Goal: Task Accomplishment & Management: Manage account settings

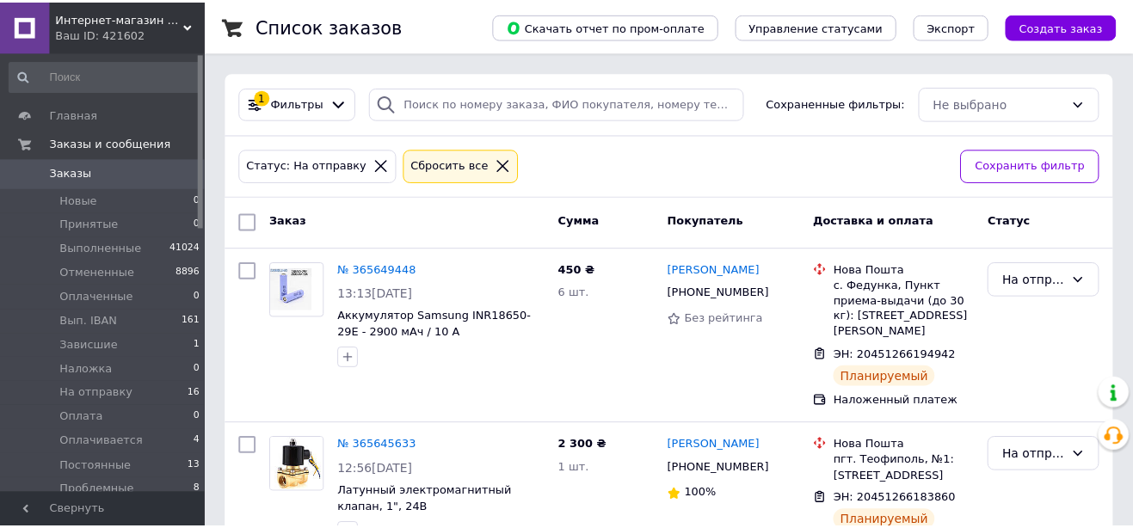
scroll to position [69, 0]
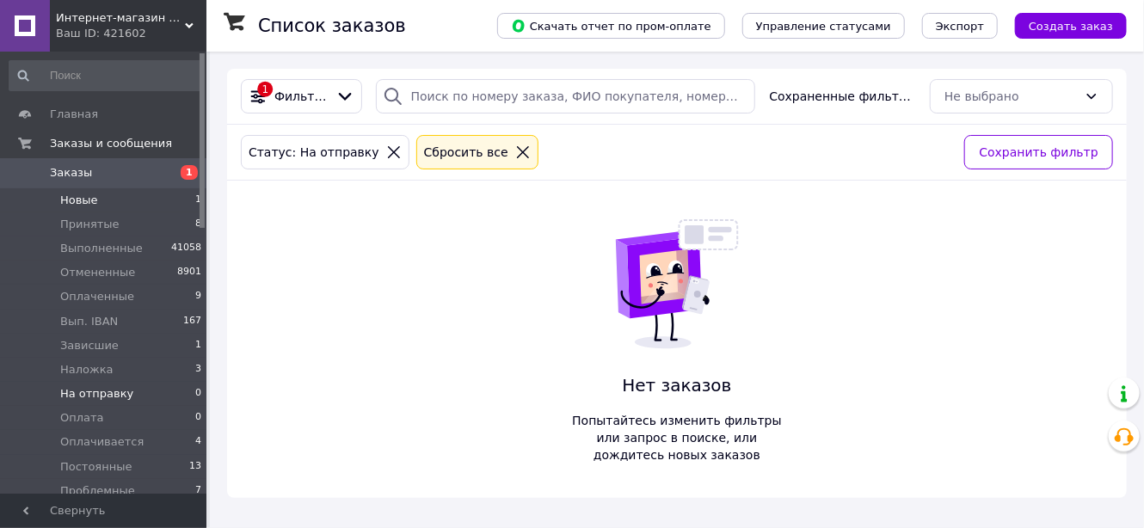
click at [82, 194] on span "Новые" at bounding box center [79, 200] width 38 height 15
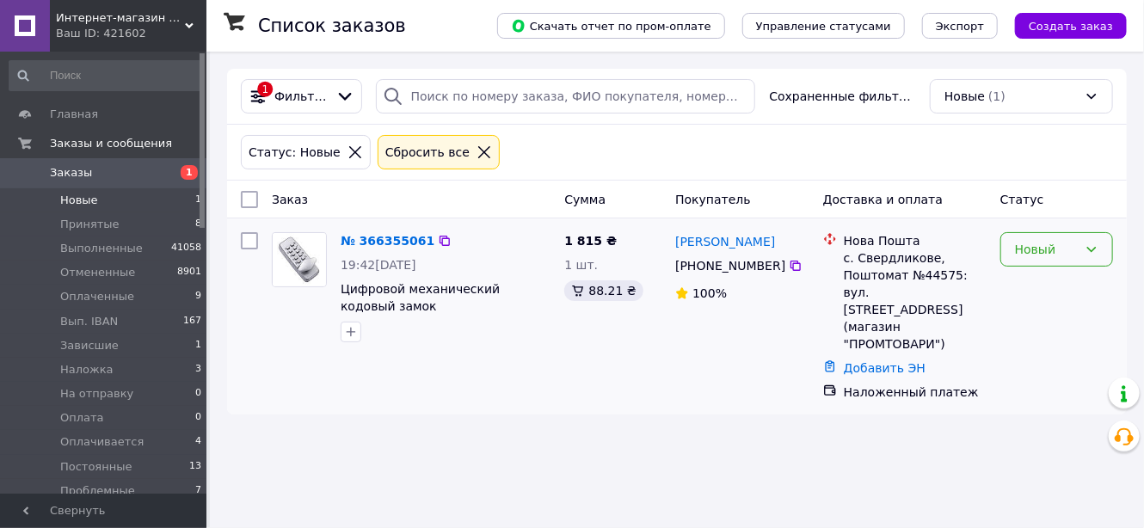
click at [1033, 259] on div "Новый" at bounding box center [1056, 249] width 113 height 34
click at [1024, 254] on div "Новый" at bounding box center [1046, 249] width 63 height 19
click at [1027, 250] on div "Новый" at bounding box center [1046, 249] width 63 height 19
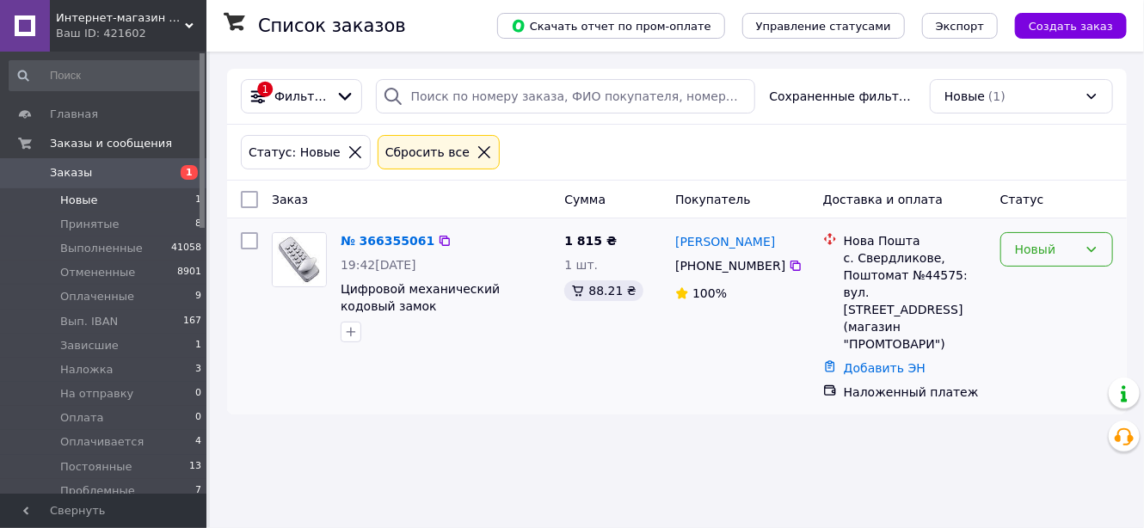
click at [1027, 250] on div "Новый" at bounding box center [1046, 249] width 63 height 19
click at [1032, 283] on li "Принят" at bounding box center [1056, 283] width 111 height 31
click at [1032, 283] on div "Новый" at bounding box center [1056, 316] width 126 height 182
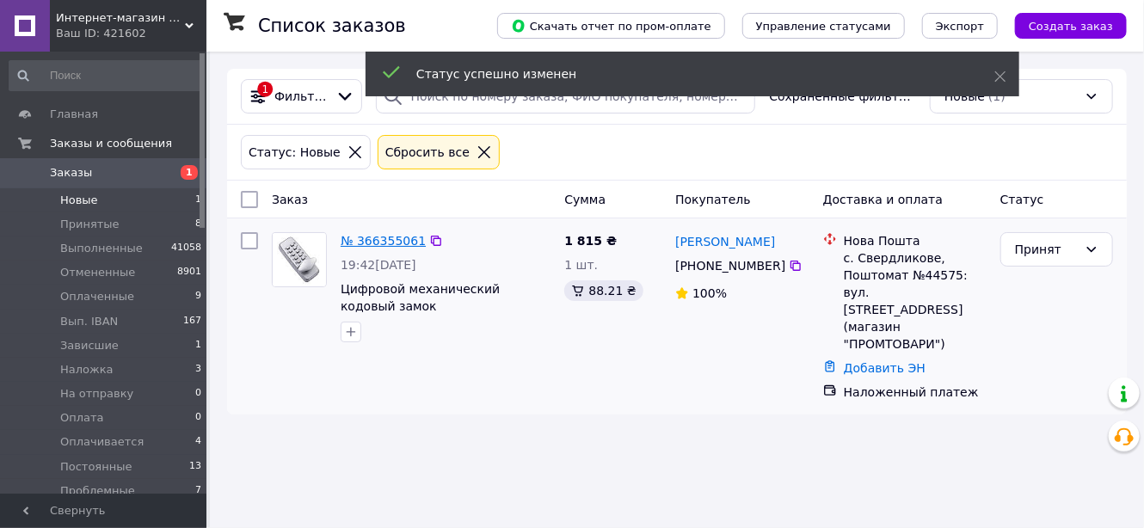
click at [394, 235] on link "№ 366355061" at bounding box center [383, 241] width 85 height 14
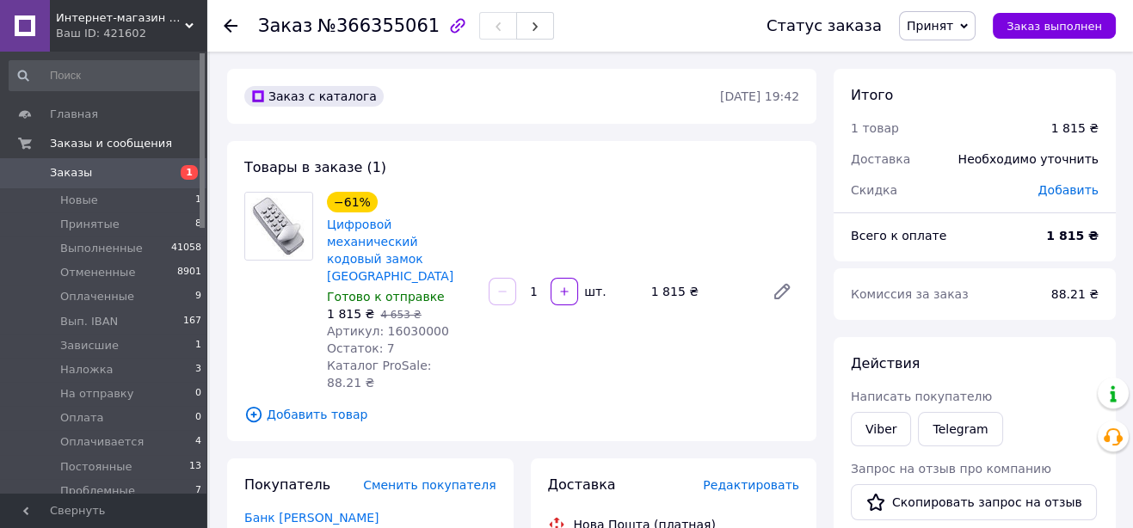
scroll to position [234, 0]
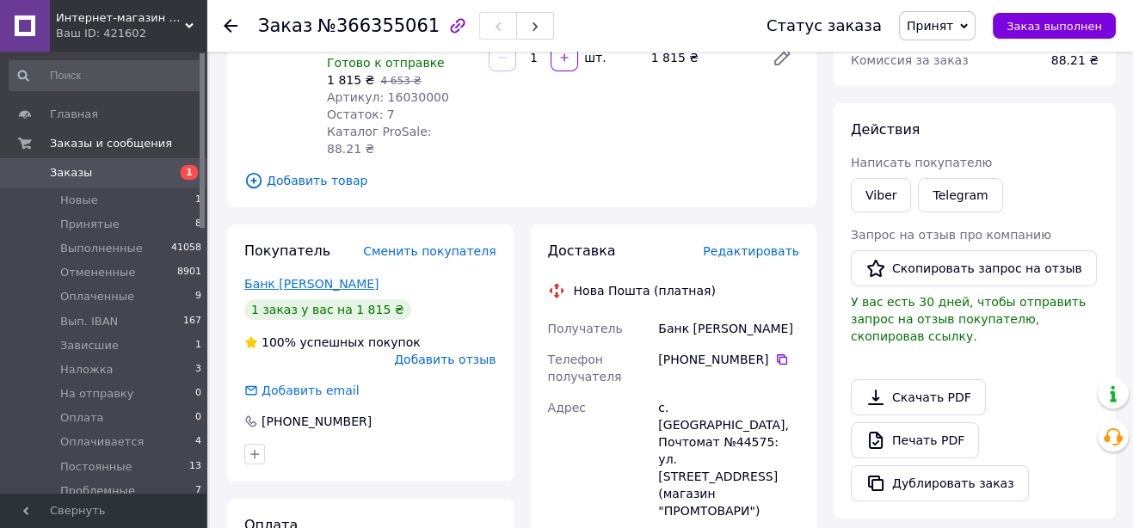
click at [251, 277] on link "Банк Євгеній" at bounding box center [311, 284] width 135 height 14
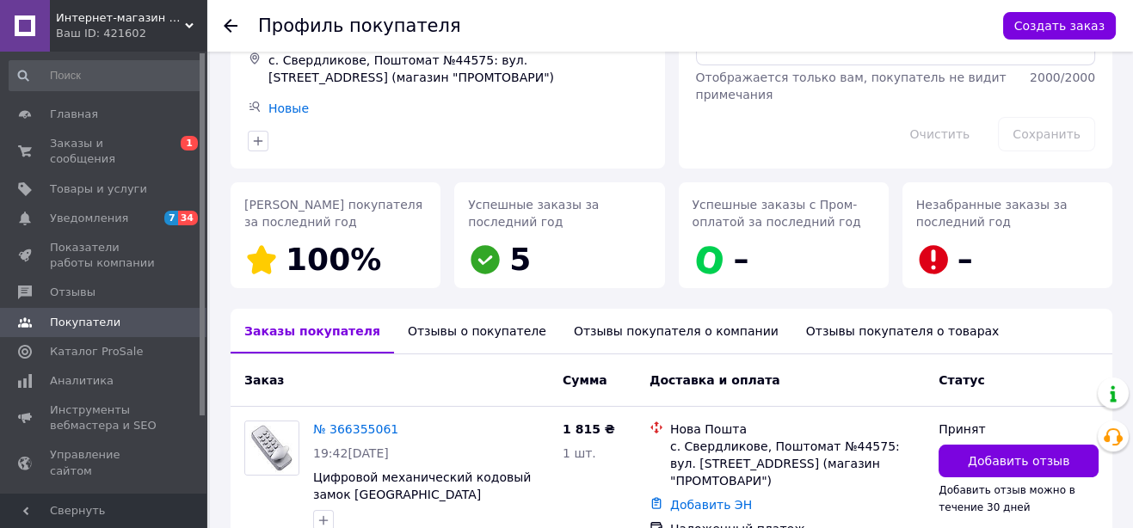
scroll to position [227, 0]
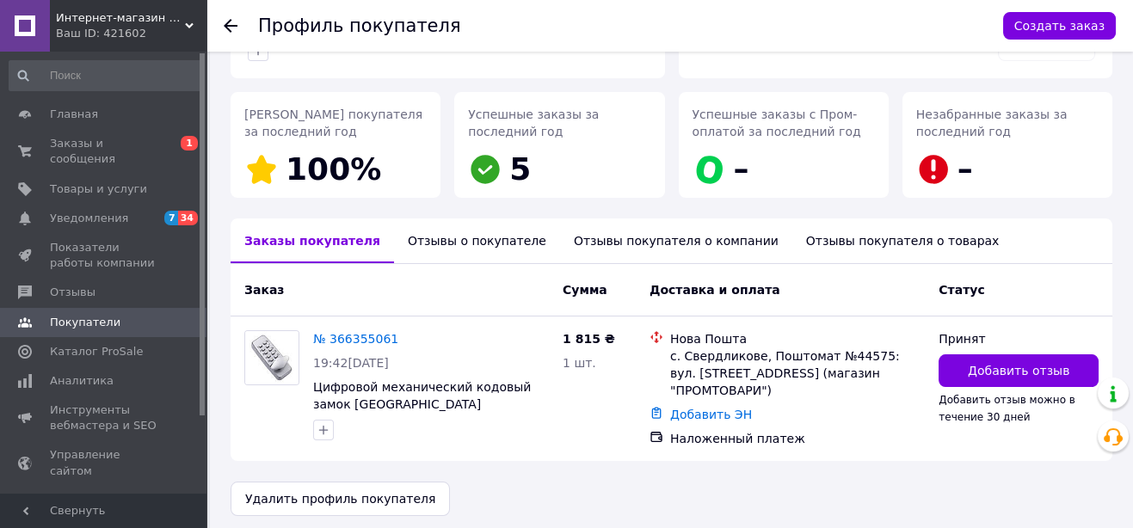
click at [408, 236] on div "Отзывы о покупателе" at bounding box center [477, 240] width 166 height 45
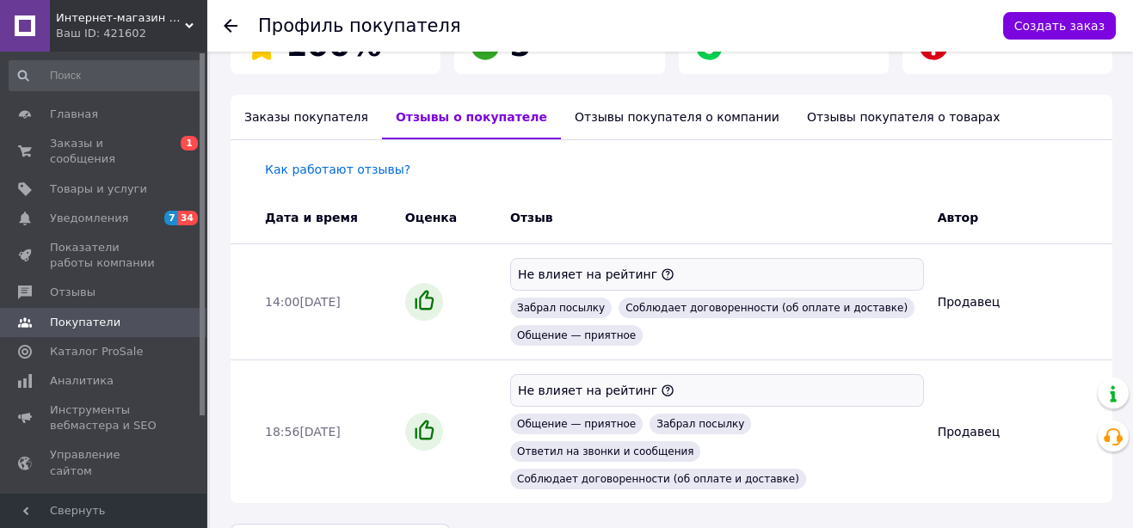
scroll to position [361, 0]
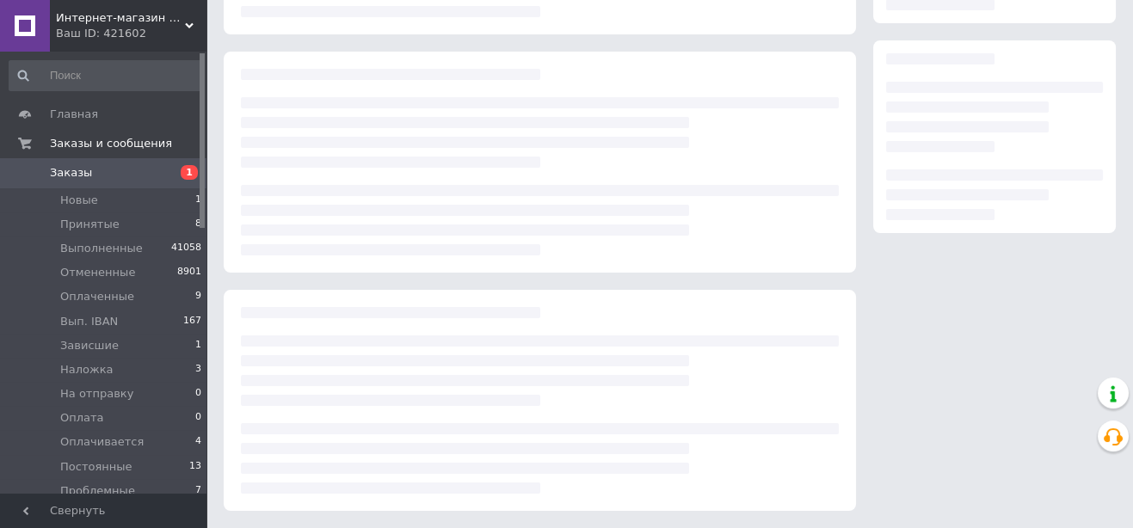
scroll to position [234, 0]
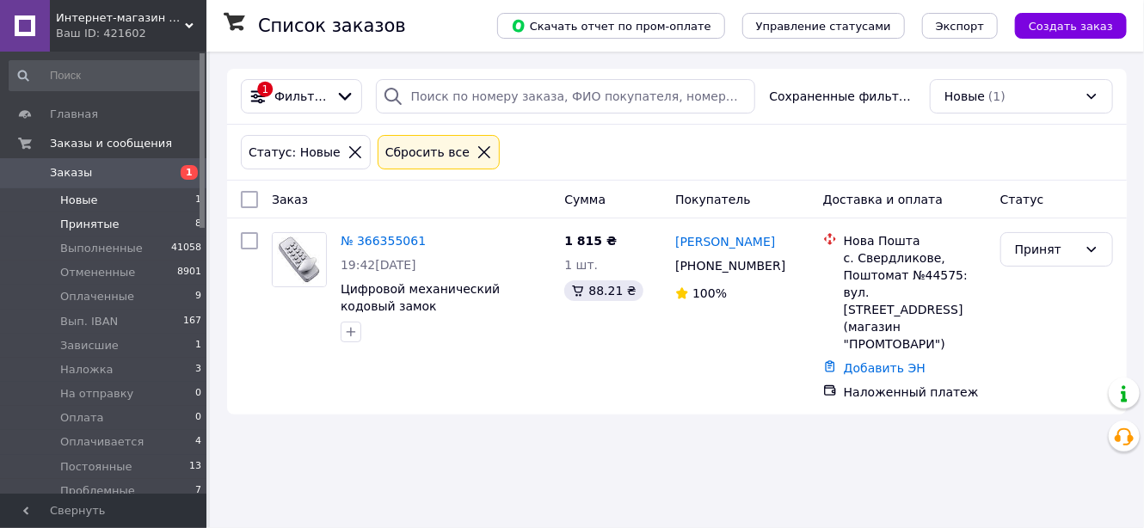
click at [103, 229] on span "Принятые" at bounding box center [89, 224] width 59 height 15
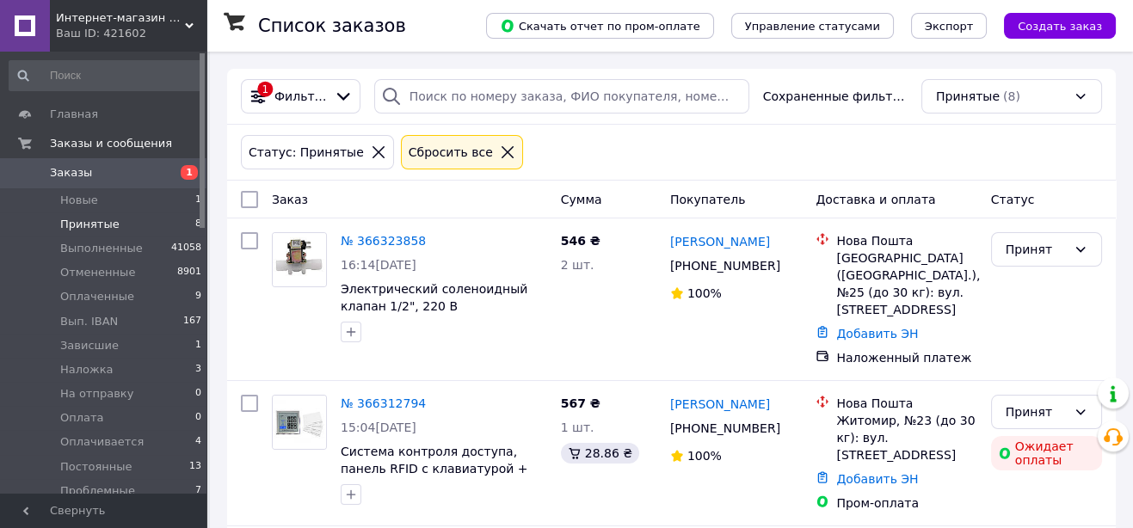
click at [110, 224] on span "Принятые" at bounding box center [89, 224] width 59 height 15
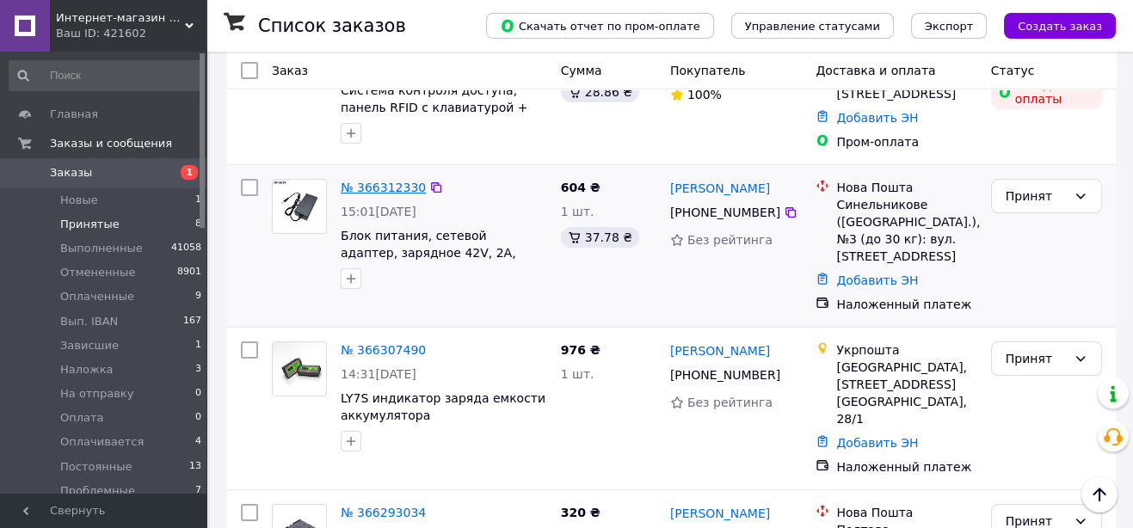
scroll to position [390, 0]
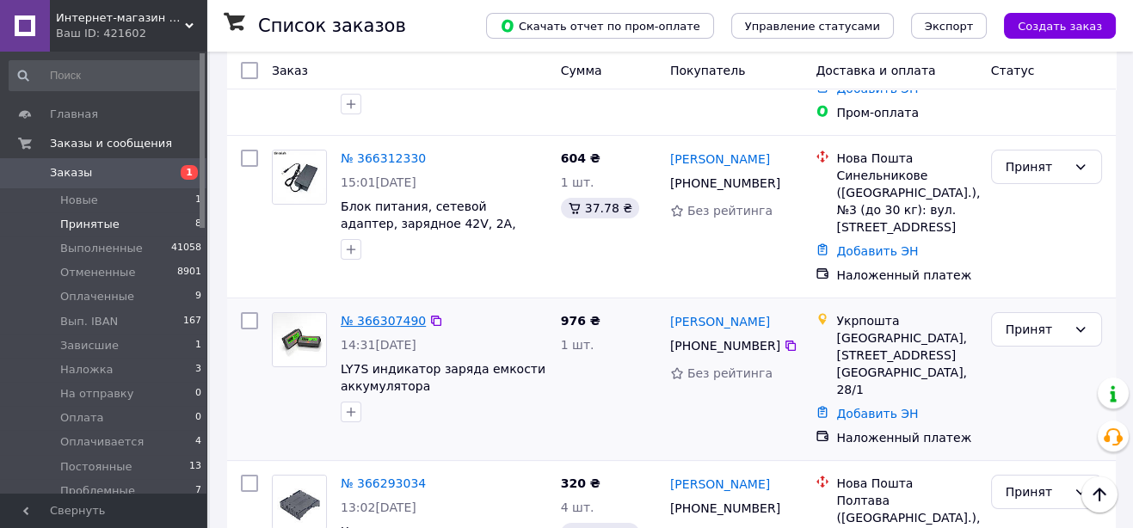
click at [378, 314] on link "№ 366307490" at bounding box center [383, 321] width 85 height 14
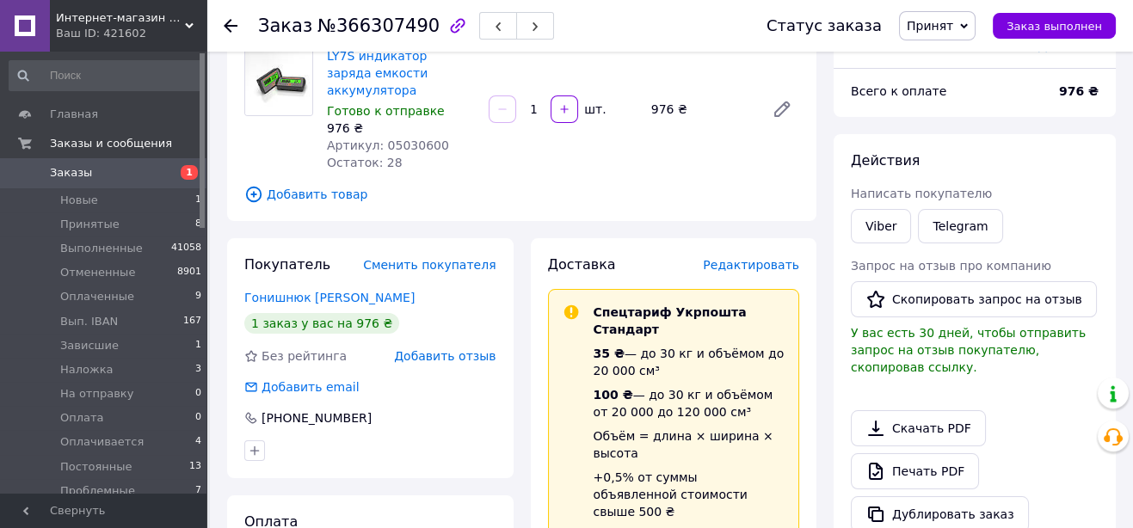
scroll to position [234, 0]
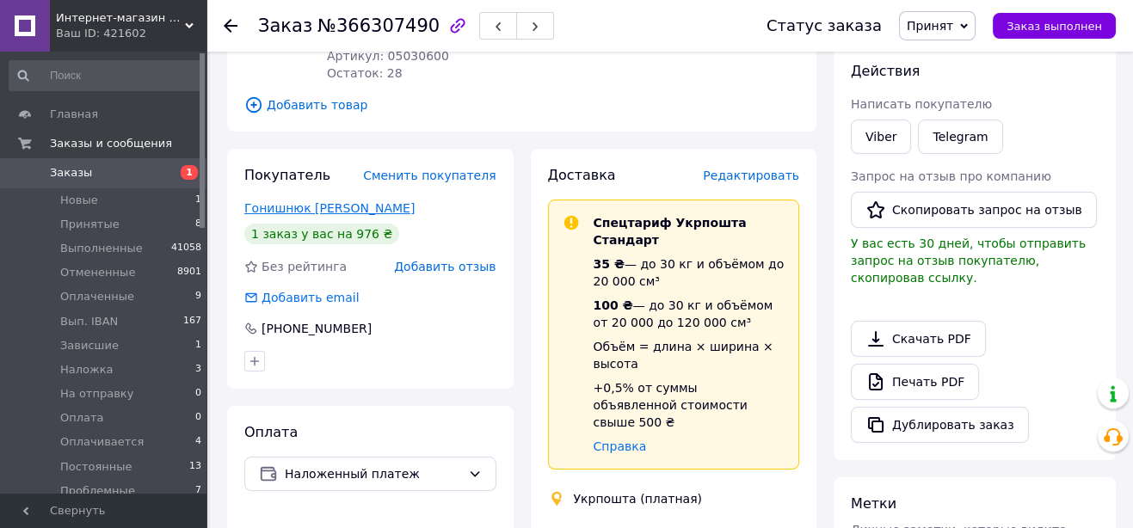
click at [315, 201] on link "Гонишнюк Валентин" at bounding box center [329, 208] width 170 height 14
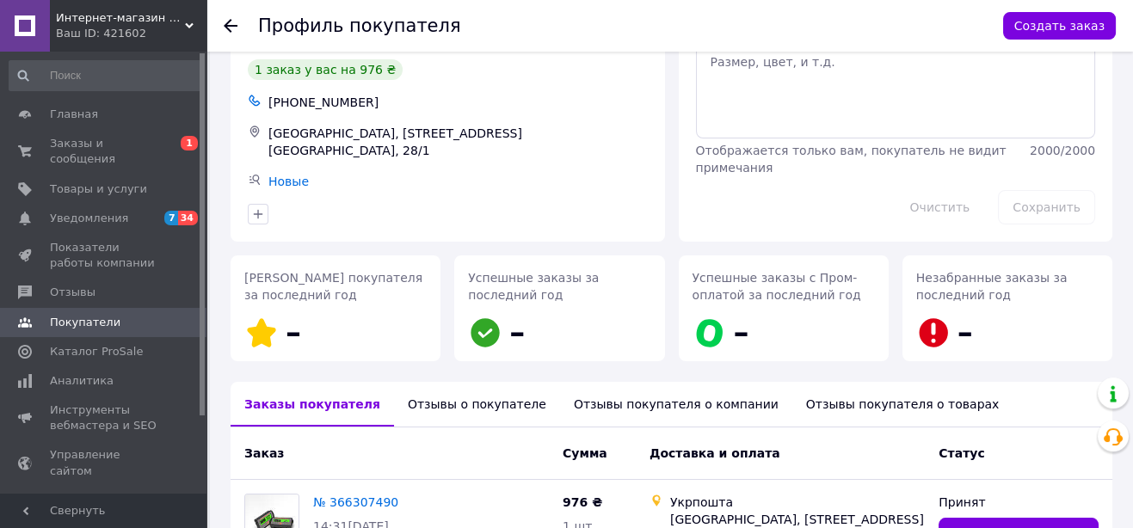
scroll to position [156, 0]
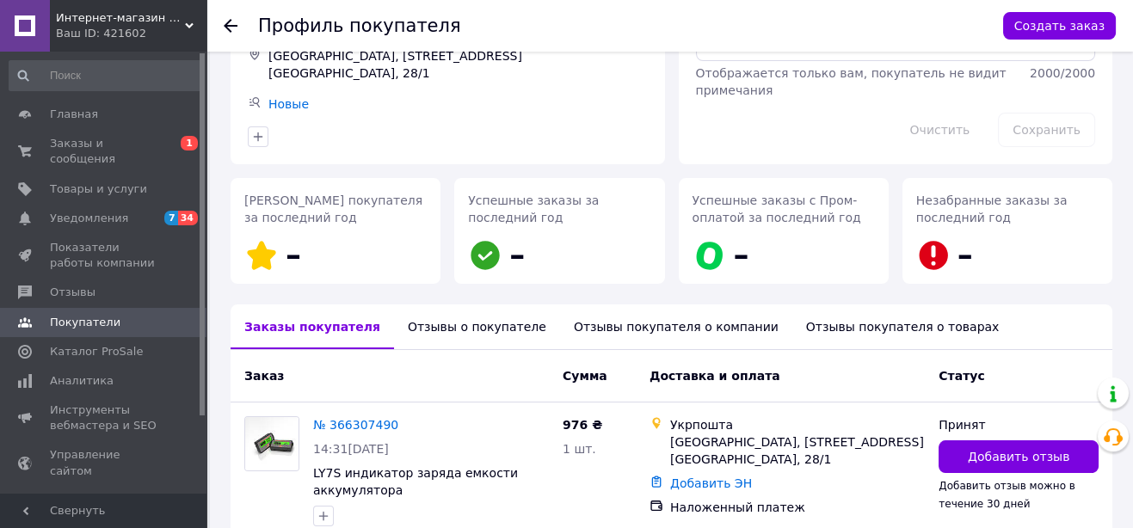
click at [451, 307] on div "Отзывы о покупателе" at bounding box center [477, 326] width 166 height 45
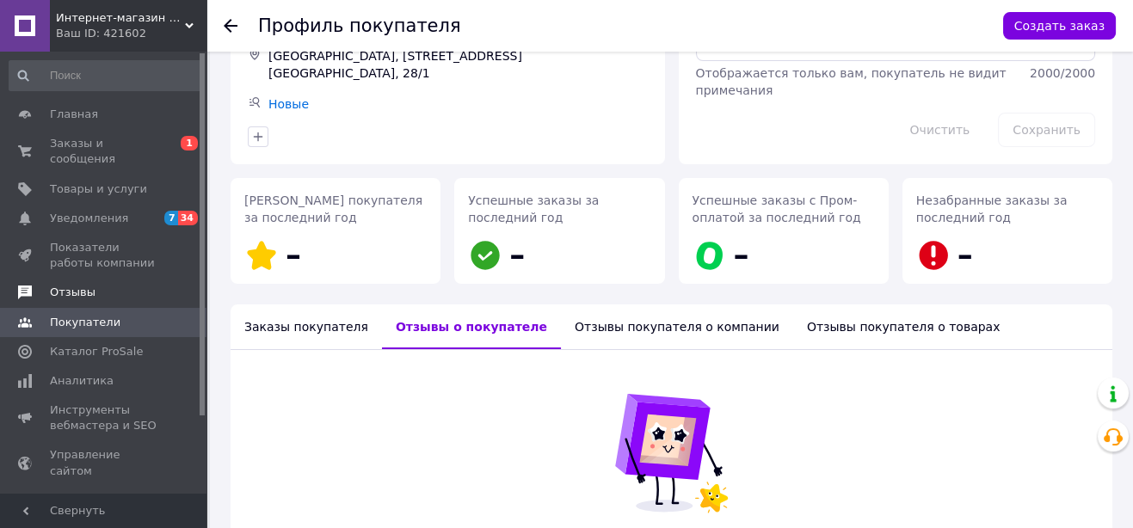
click at [80, 285] on span "Отзывы" at bounding box center [73, 292] width 46 height 15
